Goal: Task Accomplishment & Management: Manage account settings

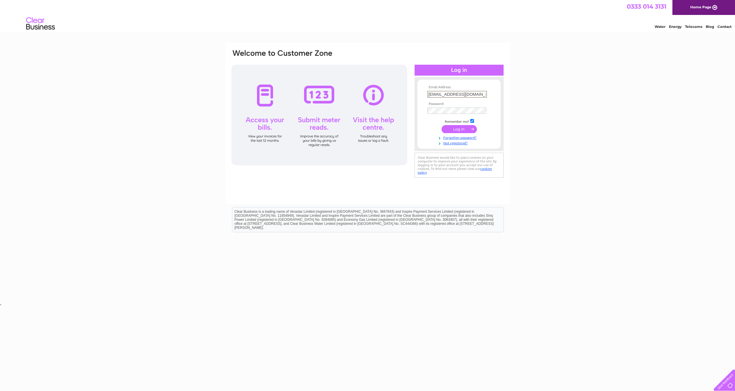
drag, startPoint x: 483, startPoint y: 95, endPoint x: 472, endPoint y: 94, distance: 11.5
click at [441, 94] on input "firazsaleh@hotmail.co.uk" at bounding box center [458, 94] width 60 height 7
type input "firazsaleh@hotmail.co.uk"
click at [483, 95] on tbody "Email Address: firazsaleh@hotmail.co.uk Password: Remember me?" at bounding box center [459, 115] width 67 height 60
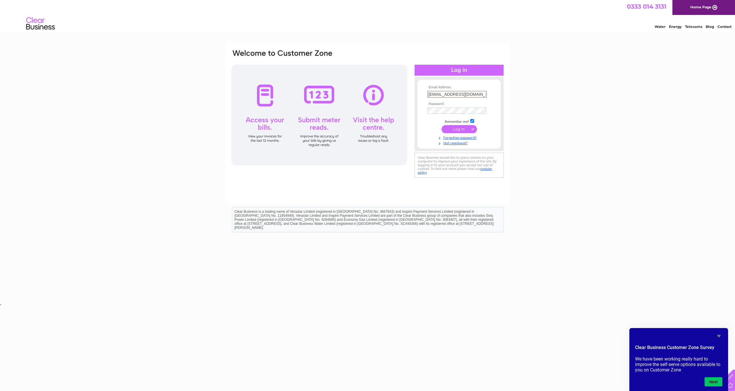
drag, startPoint x: 481, startPoint y: 92, endPoint x: 428, endPoint y: 94, distance: 53.5
click at [428, 94] on input "firazsaleh@hotmail.co.uk" at bounding box center [458, 94] width 60 height 7
click at [461, 127] on input "submit" at bounding box center [459, 128] width 35 height 8
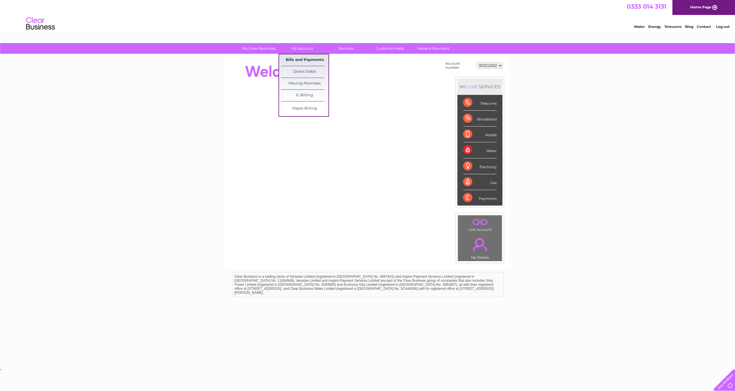
click at [307, 59] on link "Bills and Payments" at bounding box center [304, 59] width 47 height 11
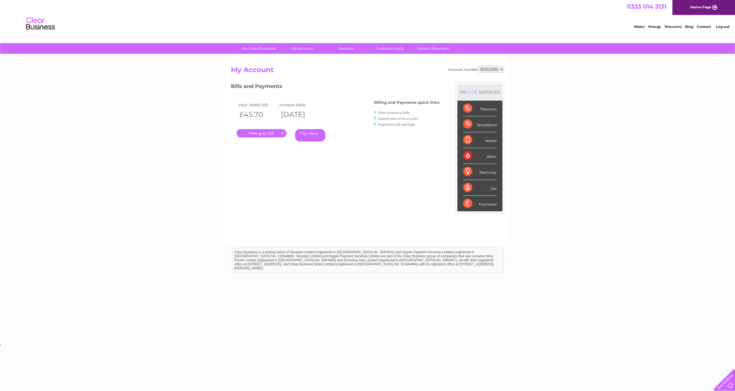
click at [266, 129] on link "." at bounding box center [262, 133] width 50 height 8
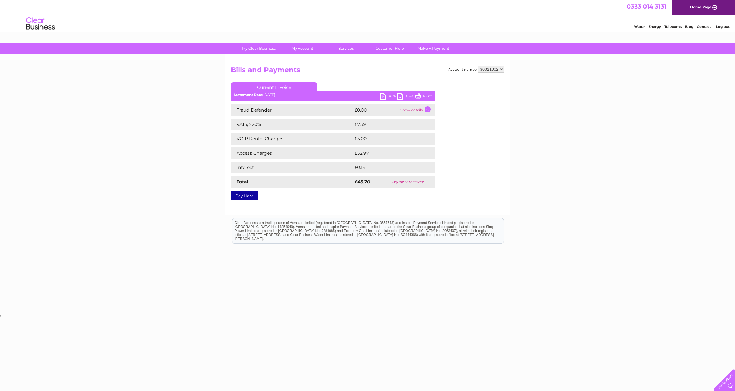
click at [423, 95] on link "Print" at bounding box center [423, 97] width 17 height 8
click at [428, 110] on td "Show details" at bounding box center [417, 109] width 36 height 11
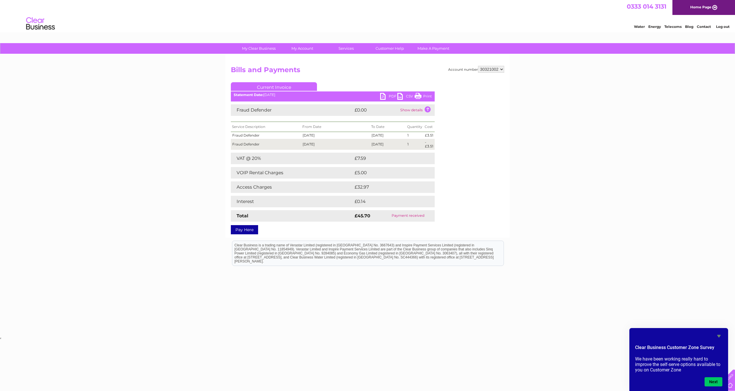
click at [273, 85] on link "Current Invoice" at bounding box center [274, 86] width 86 height 9
click at [295, 58] on link "Bills and Payments" at bounding box center [304, 59] width 47 height 11
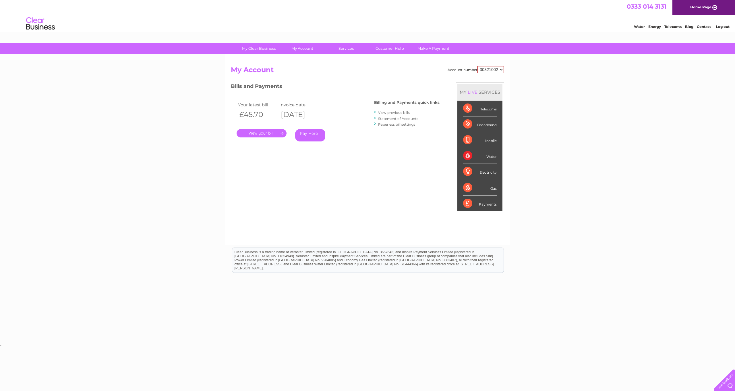
click at [401, 113] on link "View previous bills" at bounding box center [394, 112] width 32 height 4
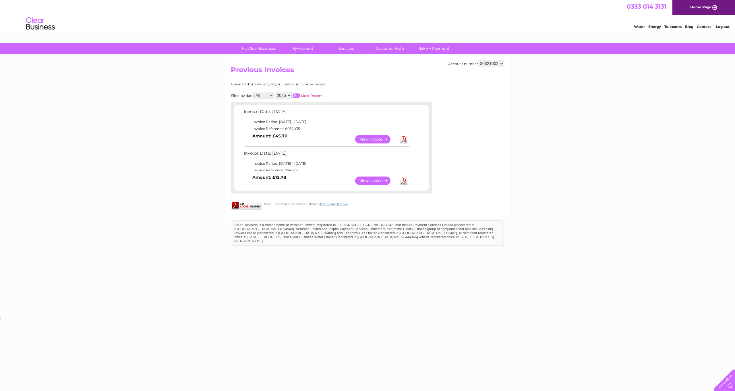
click at [386, 136] on link "View" at bounding box center [376, 139] width 42 height 8
